Goal: Task Accomplishment & Management: Manage account settings

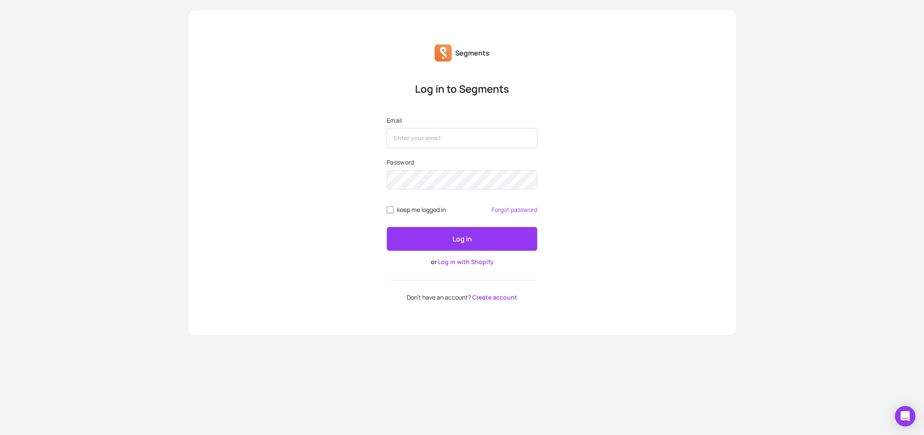
click at [460, 137] on input "Email" at bounding box center [462, 138] width 151 height 20
type input "[EMAIL_ADDRESS][DOMAIN_NAME]"
click at [464, 162] on label "Password" at bounding box center [462, 162] width 151 height 9
click at [464, 167] on div "Password" at bounding box center [462, 175] width 151 height 35
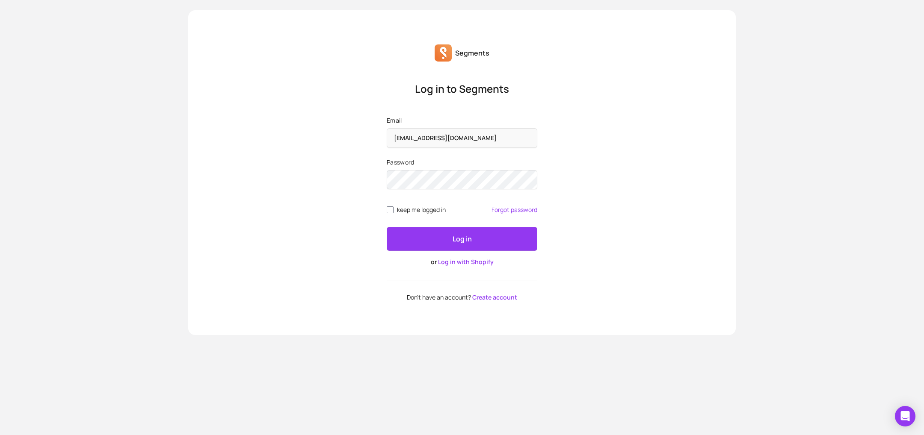
click at [464, 167] on div "Password" at bounding box center [462, 175] width 151 height 35
click at [387, 227] on button "Log in" at bounding box center [462, 239] width 151 height 24
click at [399, 213] on span "keep me logged in" at bounding box center [421, 210] width 49 height 7
click at [393, 213] on input "keep me logged in" at bounding box center [390, 210] width 7 height 7
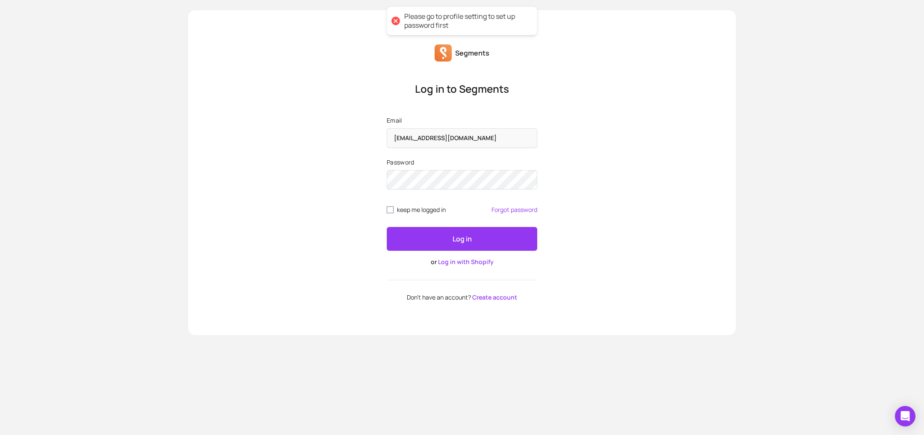
checkbox input "true"
click at [414, 237] on button "Log in" at bounding box center [462, 239] width 151 height 24
click at [395, 54] on div at bounding box center [396, 52] width 12 height 12
click at [387, 227] on button "Log in" at bounding box center [462, 239] width 151 height 24
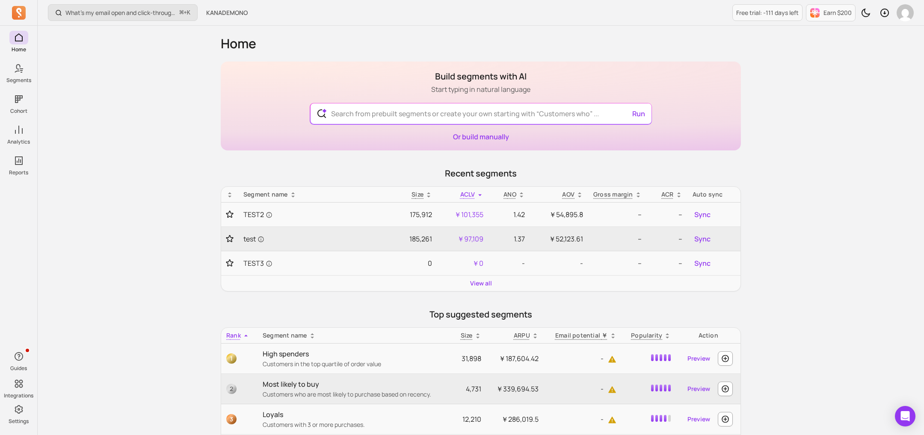
click at [355, 172] on p "Recent segments" at bounding box center [481, 174] width 520 height 12
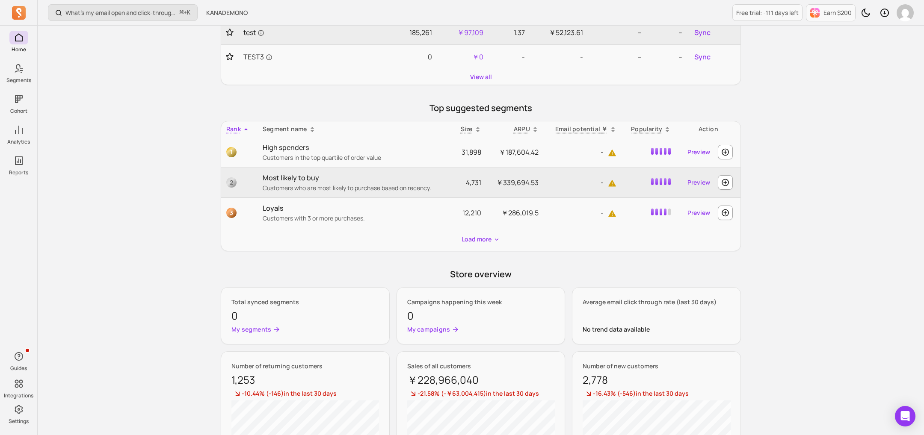
scroll to position [29, 0]
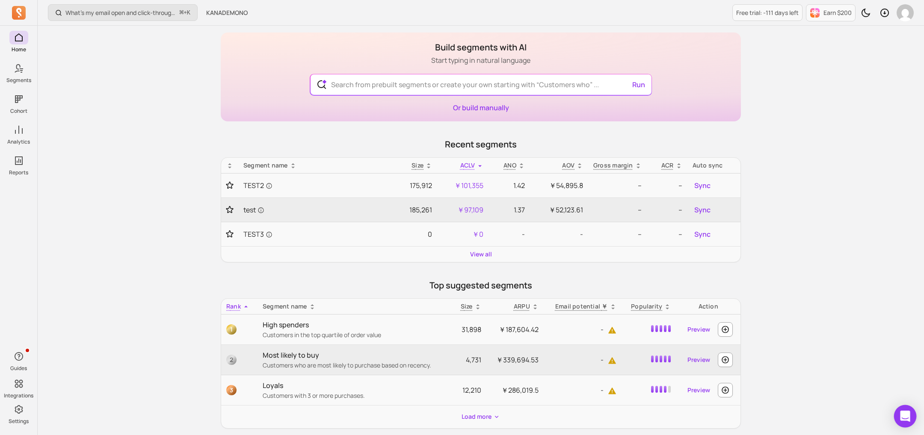
click at [908, 411] on div "Open Intercom Messenger" at bounding box center [905, 416] width 23 height 23
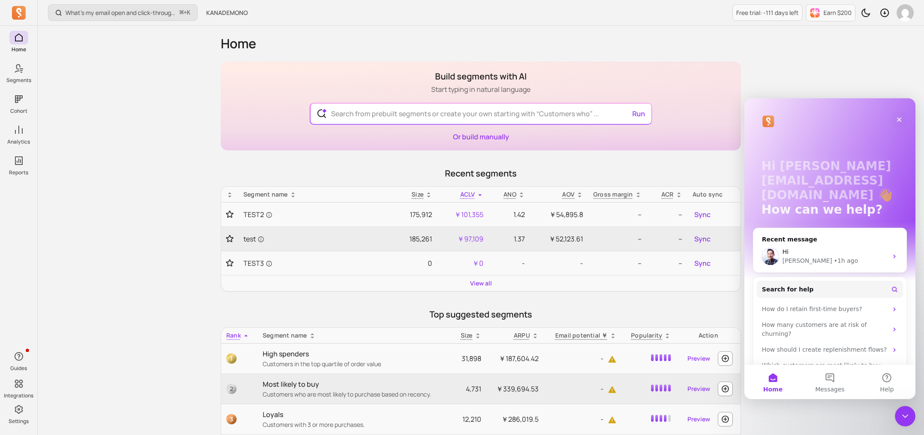
scroll to position [8, 0]
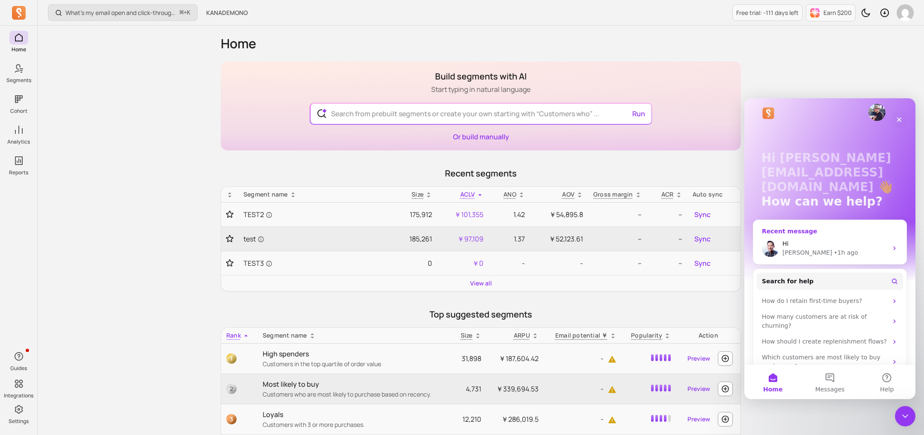
click at [850, 252] on div "[PERSON_NAME] • 1h ago" at bounding box center [834, 252] width 105 height 9
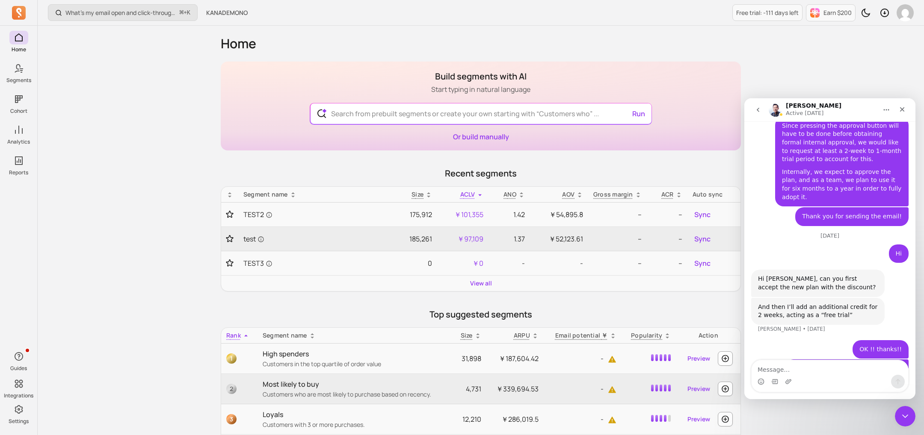
scroll to position [1394, 0]
